Goal: Transaction & Acquisition: Subscribe to service/newsletter

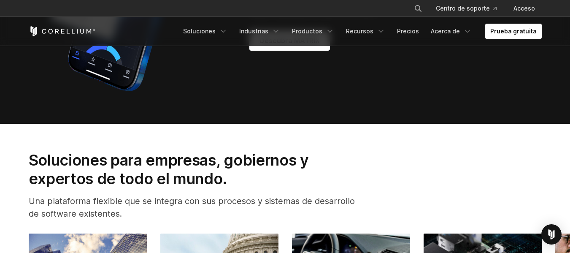
scroll to position [948, 0]
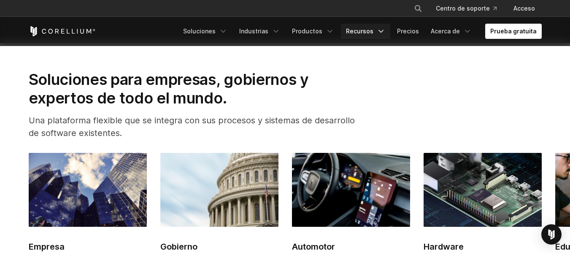
click at [385, 35] on link "Recursos" at bounding box center [365, 31] width 49 height 15
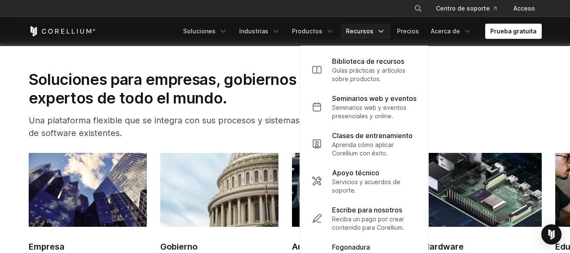
click at [385, 35] on link "Recursos" at bounding box center [365, 31] width 49 height 15
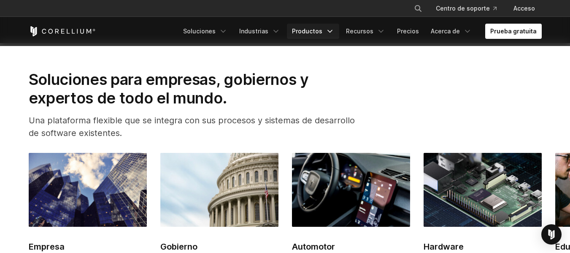
click at [317, 28] on font "Productos" at bounding box center [307, 30] width 30 height 7
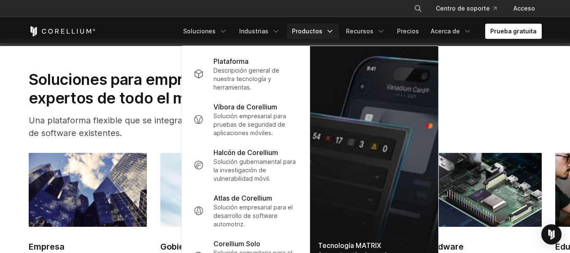
click at [322, 34] on font "Productos" at bounding box center [307, 30] width 30 height 7
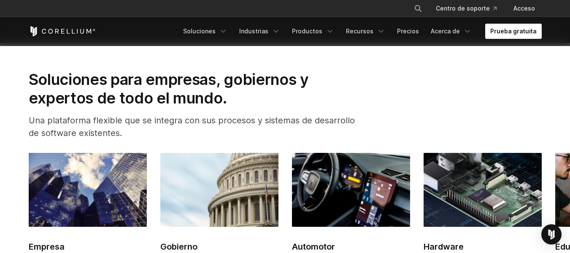
click at [507, 33] on font "Prueba gratuita" at bounding box center [513, 30] width 46 height 7
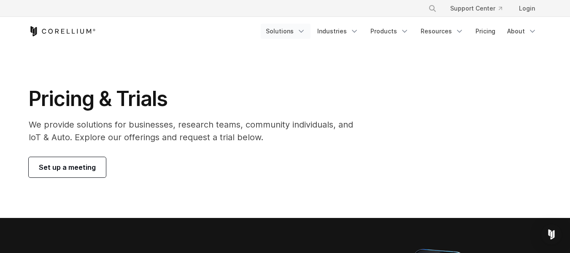
click at [283, 34] on link "Solutions" at bounding box center [286, 31] width 50 height 15
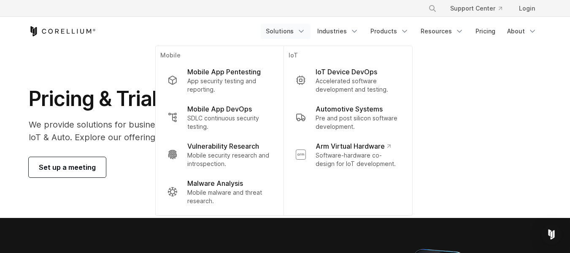
click at [283, 34] on link "Solutions" at bounding box center [286, 31] width 50 height 15
